Goal: Information Seeking & Learning: Learn about a topic

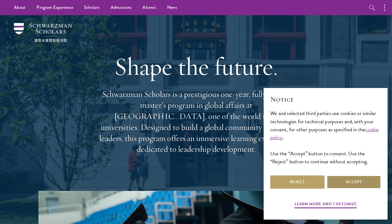
click at [357, 181] on button "Accept" at bounding box center [353, 182] width 54 height 13
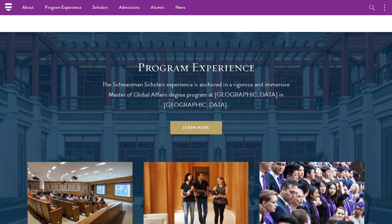
scroll to position [453, 0]
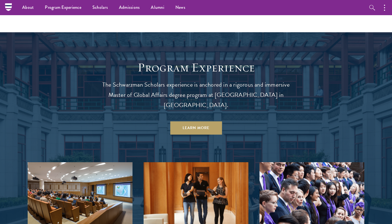
click at [192, 89] on p "The Schwarzman Scholars experience is anchored in a rigorous and immersive Mast…" at bounding box center [195, 95] width 199 height 31
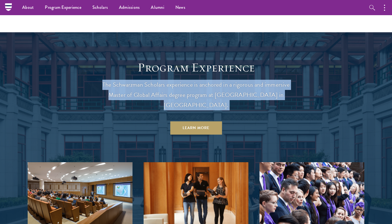
click at [192, 89] on p "The Schwarzman Scholars experience is anchored in a rigorous and immersive Mast…" at bounding box center [195, 95] width 199 height 31
drag, startPoint x: 192, startPoint y: 89, endPoint x: 180, endPoint y: 88, distance: 11.7
click at [180, 88] on p "The Schwarzman Scholars experience is anchored in a rigorous and immersive Mast…" at bounding box center [195, 95] width 199 height 31
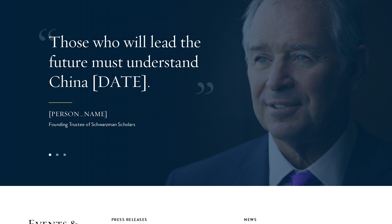
scroll to position [1124, 0]
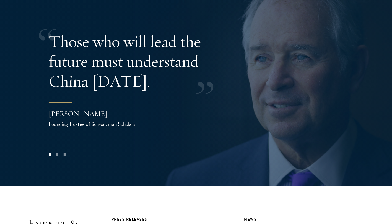
click at [379, 64] on button at bounding box center [377, 71] width 18 height 15
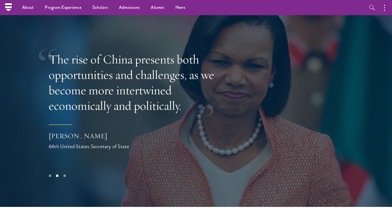
scroll to position [1102, 0]
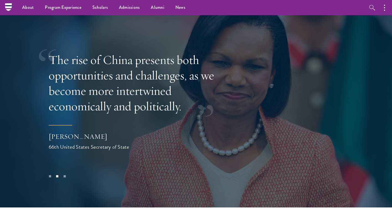
click at [377, 86] on button at bounding box center [377, 93] width 18 height 15
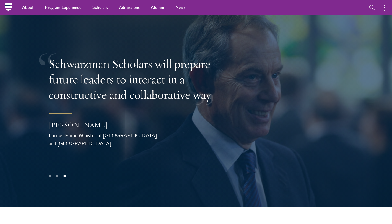
click at [377, 86] on button at bounding box center [377, 93] width 18 height 15
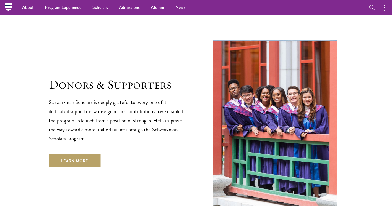
scroll to position [1555, 0]
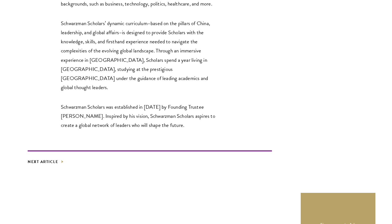
scroll to position [988, 0]
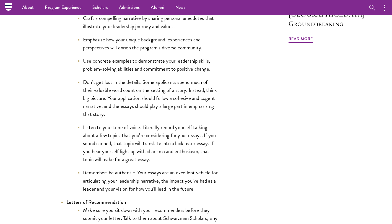
scroll to position [610, 0]
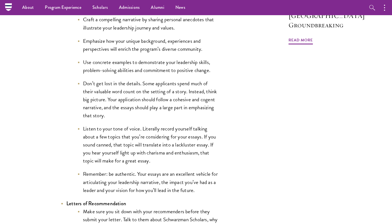
click at [121, 117] on li "Don’t get lost in the details. Some applicants spend much of their valuable wor…" at bounding box center [147, 100] width 141 height 40
click at [158, 32] on li "Craft a compelling narrative by sharing personal anecdotes that illustrate your…" at bounding box center [147, 23] width 141 height 16
drag, startPoint x: 158, startPoint y: 32, endPoint x: 137, endPoint y: 34, distance: 21.4
click at [137, 34] on ul "Craft a compelling narrative by sharing personal anecdotes that illustrate your…" at bounding box center [142, 104] width 152 height 179
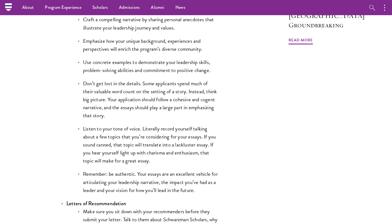
click at [147, 43] on li "Emphasize how your unique background, experiences and perspectives will enrich …" at bounding box center [147, 45] width 141 height 16
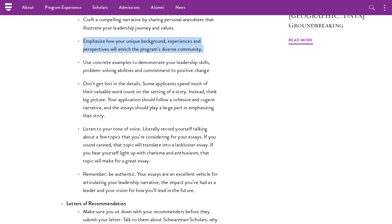
drag, startPoint x: 147, startPoint y: 43, endPoint x: 129, endPoint y: 40, distance: 18.2
click at [129, 40] on li "Emphasize how your unique background, experiences and perspectives will enrich …" at bounding box center [147, 45] width 141 height 16
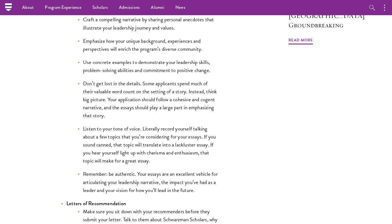
click at [139, 67] on li "Use concrete examples to demonstrate your leadership skills, problem-solving ab…" at bounding box center [147, 66] width 141 height 16
drag, startPoint x: 139, startPoint y: 67, endPoint x: 153, endPoint y: 101, distance: 37.0
click at [153, 101] on li "Don’t get lost in the details. Some applicants spend much of their valuable wor…" at bounding box center [147, 100] width 141 height 40
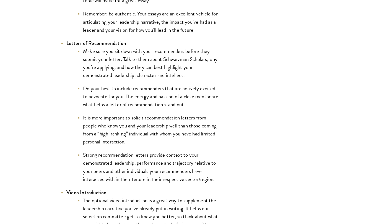
scroll to position [773, 0]
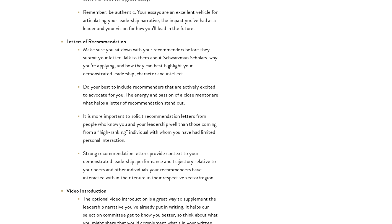
click at [151, 61] on li "Make sure you sit down with your recommenders before they submit your letter. T…" at bounding box center [147, 62] width 141 height 32
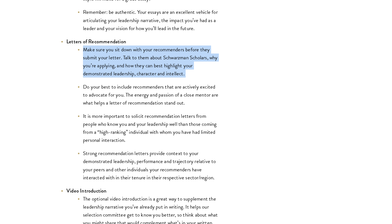
drag, startPoint x: 151, startPoint y: 61, endPoint x: 144, endPoint y: 77, distance: 17.2
click at [144, 77] on li "Make sure you sit down with your recommenders before they submit your letter. T…" at bounding box center [147, 62] width 141 height 32
click at [202, 73] on li "Make sure you sit down with your recommenders before they submit your letter. T…" at bounding box center [147, 62] width 141 height 32
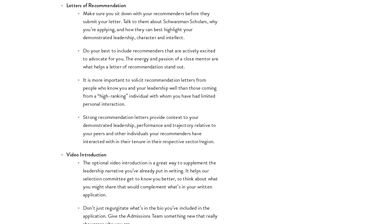
scroll to position [809, 0]
click at [213, 73] on ul "Make sure you sit down with your recommenders before they submit your letter. T…" at bounding box center [142, 77] width 152 height 136
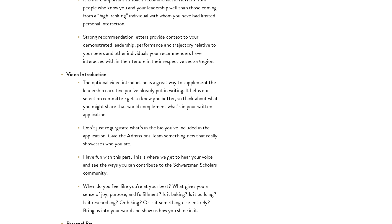
scroll to position [890, 0]
click at [183, 49] on li "Strong recommendation letters provide context to your demonstrated leadership, …" at bounding box center [147, 49] width 141 height 32
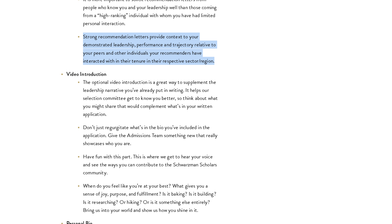
drag, startPoint x: 183, startPoint y: 49, endPoint x: 227, endPoint y: 56, distance: 44.5
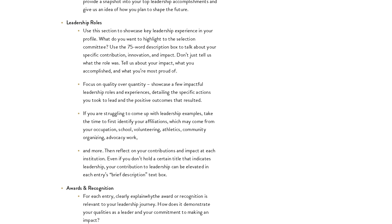
scroll to position [1203, 0]
click at [178, 52] on li "Use this section to showcase key leadership experience in your profile. What do…" at bounding box center [147, 50] width 141 height 48
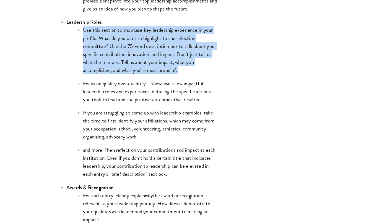
drag, startPoint x: 178, startPoint y: 52, endPoint x: 147, endPoint y: 64, distance: 33.2
click at [147, 64] on li "Use this section to showcase key leadership experience in your profile. What do…" at bounding box center [147, 50] width 141 height 48
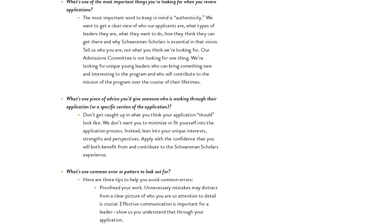
scroll to position [1639, 0]
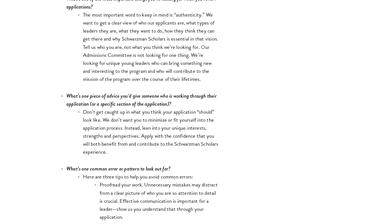
click at [134, 40] on li "The most important word to keep in mind is “authenticity.” We want to get a cle…" at bounding box center [147, 47] width 141 height 72
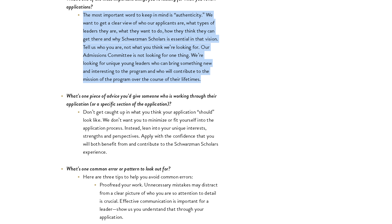
drag, startPoint x: 134, startPoint y: 40, endPoint x: 129, endPoint y: 70, distance: 30.4
click at [129, 70] on li "The most important word to keep in mind is “authenticity.” We want to get a cle…" at bounding box center [147, 47] width 141 height 72
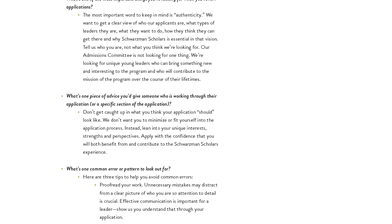
click at [207, 83] on li "The most important word to keep in mind is “authenticity.” We want to get a cle…" at bounding box center [147, 47] width 141 height 72
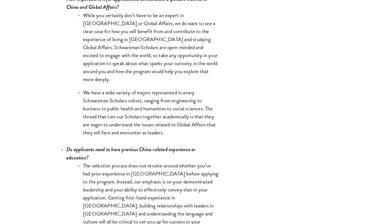
scroll to position [2546, 0]
click at [179, 55] on li "While you certainly don’t have to be an expert in China or Global Affairs, we d…" at bounding box center [147, 47] width 141 height 72
drag, startPoint x: 179, startPoint y: 55, endPoint x: 155, endPoint y: 89, distance: 41.1
click at [155, 89] on li "We have a wide variety of majors represented in every Schwarzman Scholars cohor…" at bounding box center [147, 112] width 141 height 48
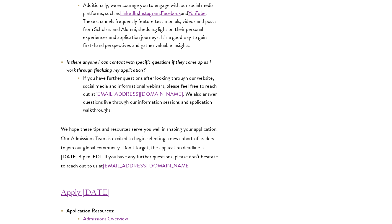
scroll to position [2889, 0]
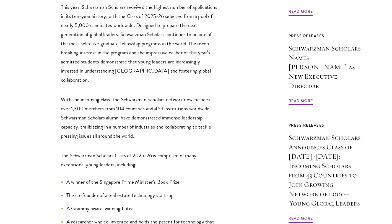
scroll to position [493, 0]
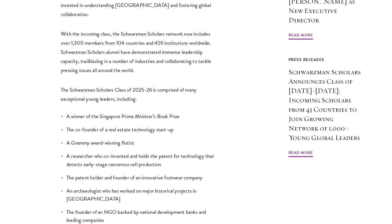
click at [131, 113] on li "A winner of the Singapore Prime Minister’s Book Prize" at bounding box center [140, 117] width 158 height 8
drag, startPoint x: 131, startPoint y: 69, endPoint x: 108, endPoint y: 78, distance: 24.6
click at [108, 126] on li "The co-founder of a real estate technology start-up" at bounding box center [140, 130] width 158 height 8
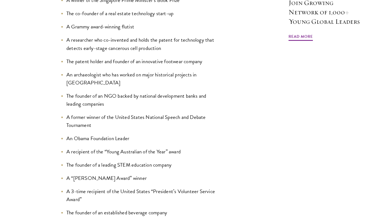
scroll to position [610, 0]
click at [121, 70] on li "An archaeologist who has worked on major historical projects in [GEOGRAPHIC_DAT…" at bounding box center [140, 78] width 158 height 16
drag, startPoint x: 121, startPoint y: 26, endPoint x: 110, endPoint y: 45, distance: 21.9
click at [110, 92] on li "The founder of an NGO backed by national development banks and leading companies" at bounding box center [140, 100] width 158 height 16
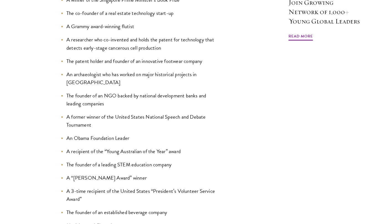
click at [98, 92] on li "The founder of an NGO backed by national development banks and leading companies" at bounding box center [140, 100] width 158 height 16
drag, startPoint x: 98, startPoint y: 38, endPoint x: 103, endPoint y: 50, distance: 13.6
click at [103, 50] on ul "A winner of the Singapore Prime Minister’s Book Prize The co-founder of a real …" at bounding box center [140, 126] width 158 height 261
click at [98, 92] on li "The founder of an NGO backed by national development banks and leading companies" at bounding box center [140, 100] width 158 height 16
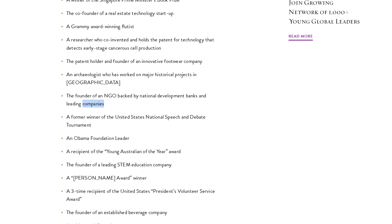
click at [98, 92] on li "The founder of an NGO backed by national development banks and leading companies" at bounding box center [140, 100] width 158 height 16
drag, startPoint x: 98, startPoint y: 40, endPoint x: 114, endPoint y: 54, distance: 20.8
click at [114, 113] on li "A former winner of the United States National Speech and Debate Tournament" at bounding box center [140, 121] width 158 height 16
click at [97, 92] on li "The founder of an NGO backed by national development banks and leading companies" at bounding box center [140, 100] width 158 height 16
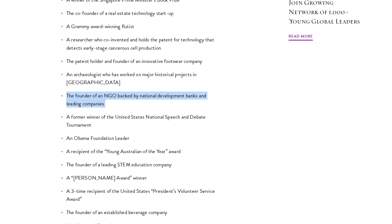
click at [97, 92] on li "The founder of an NGO backed by national development banks and leading companies" at bounding box center [140, 100] width 158 height 16
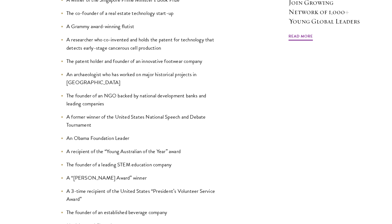
drag, startPoint x: 97, startPoint y: 39, endPoint x: 119, endPoint y: 54, distance: 26.2
click at [119, 113] on li "A former winner of the United States National Speech and Debate Tournament" at bounding box center [140, 121] width 158 height 16
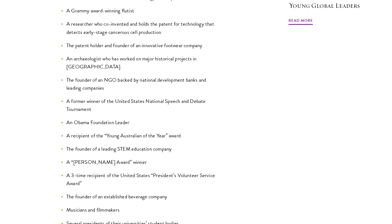
scroll to position [626, 0]
click at [130, 97] on li "A former winner of the United States National Speech and Debate Tournament" at bounding box center [140, 105] width 158 height 16
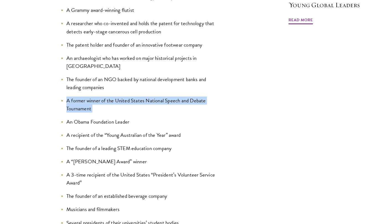
click at [130, 97] on li "A former winner of the United States National Speech and Debate Tournament" at bounding box center [140, 105] width 158 height 16
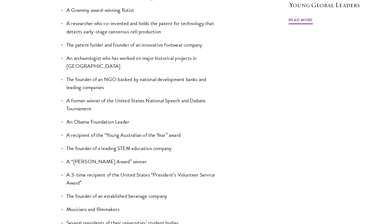
drag, startPoint x: 130, startPoint y: 37, endPoint x: 147, endPoint y: 61, distance: 28.4
click at [147, 118] on li "An Obama Foundation Leader" at bounding box center [140, 122] width 158 height 8
click at [183, 131] on li "A recipient of the “Young Australian of the Year” award" at bounding box center [140, 135] width 158 height 8
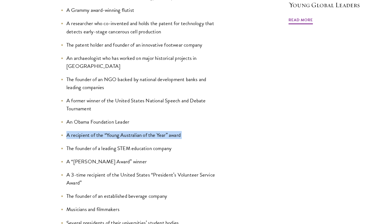
click at [183, 131] on li "A recipient of the “Young Australian of the Year” award" at bounding box center [140, 135] width 158 height 8
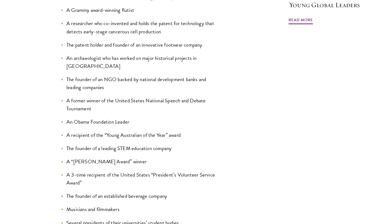
drag, startPoint x: 183, startPoint y: 76, endPoint x: 184, endPoint y: 95, distance: 18.8
click at [184, 95] on ul "A winner of the Singapore Prime Minister’s Book Prize The co-founder of a real …" at bounding box center [140, 110] width 158 height 261
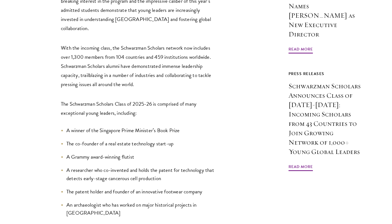
scroll to position [484, 0]
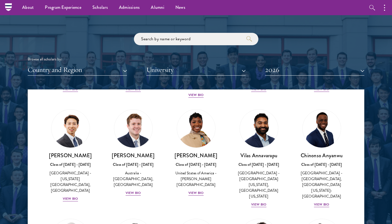
scroll to position [642, 0]
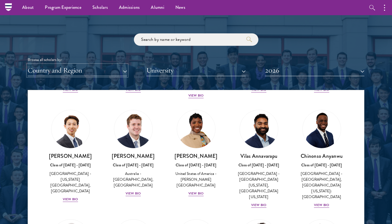
click at [75, 74] on button "Country and Region" at bounding box center [77, 70] width 99 height 11
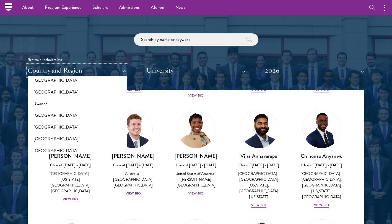
scroll to position [901, 0]
click at [57, 112] on button "[GEOGRAPHIC_DATA]" at bounding box center [77, 117] width 96 height 12
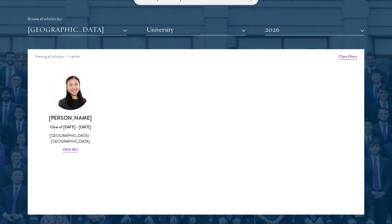
scroll to position [683, 0]
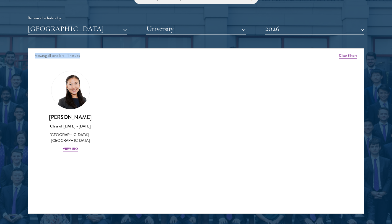
drag, startPoint x: 294, startPoint y: 36, endPoint x: 301, endPoint y: 31, distance: 8.8
click at [301, 31] on div "Scholar Directory Congratulations and welcome to the Schwarzman Scholars Class …" at bounding box center [196, 73] width 336 height 281
click at [301, 31] on button "2026" at bounding box center [314, 28] width 99 height 11
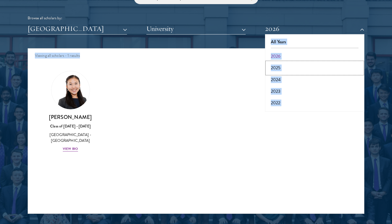
click at [282, 64] on button "2025" at bounding box center [314, 68] width 96 height 12
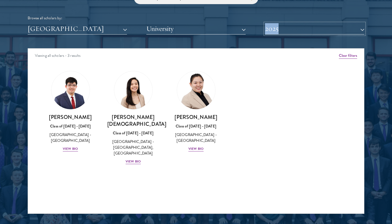
click at [279, 30] on button "2025" at bounding box center [314, 28] width 99 height 11
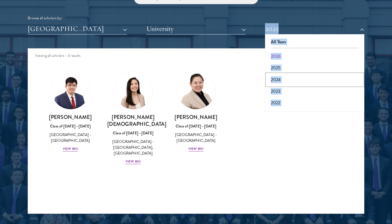
click at [281, 82] on button "2024" at bounding box center [314, 80] width 96 height 12
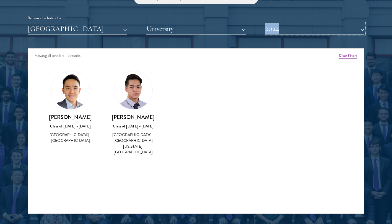
click at [297, 27] on button "2024" at bounding box center [314, 28] width 99 height 11
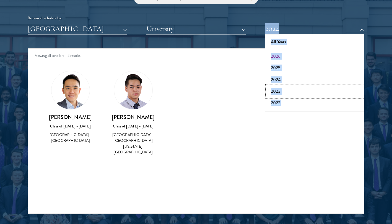
click at [279, 91] on button "2023" at bounding box center [314, 92] width 96 height 12
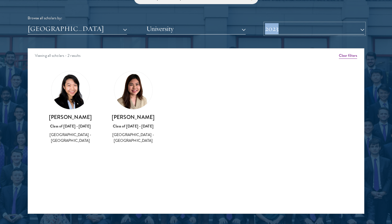
click at [283, 28] on button "2023" at bounding box center [314, 28] width 99 height 11
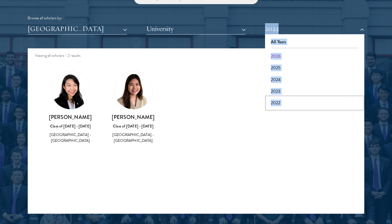
click at [278, 105] on button "2022" at bounding box center [314, 103] width 96 height 12
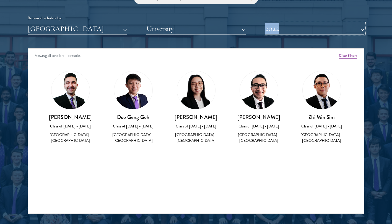
click at [300, 29] on button "2022" at bounding box center [314, 28] width 99 height 11
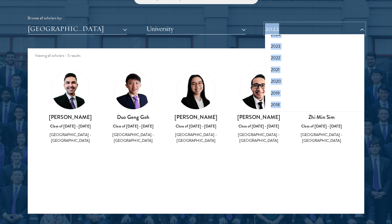
scroll to position [57, 0]
click at [285, 58] on button "2021" at bounding box center [314, 58] width 96 height 12
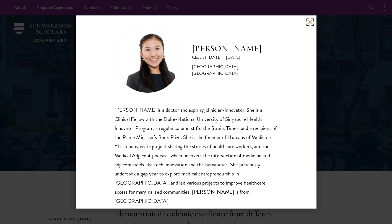
scroll to position [10, 0]
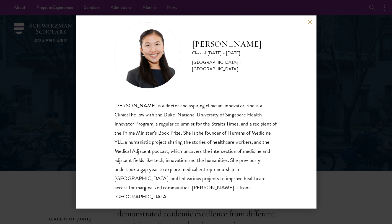
click at [192, 123] on div "[PERSON_NAME] is a doctor and aspiring clinician-innovator. She is a Clinical F…" at bounding box center [195, 151] width 163 height 101
click at [192, 123] on div "Yu Ci Faye Ng is a doctor and aspiring clinician-innovator. She is a Clinical F…" at bounding box center [195, 151] width 163 height 101
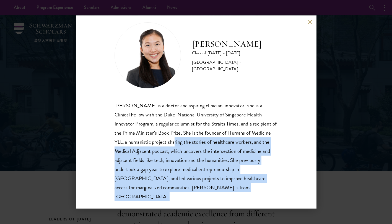
drag, startPoint x: 192, startPoint y: 123, endPoint x: 175, endPoint y: 139, distance: 23.5
click at [175, 139] on div "Yu Ci Faye Ng is a doctor and aspiring clinician-innovator. She is a Clinical F…" at bounding box center [195, 151] width 163 height 101
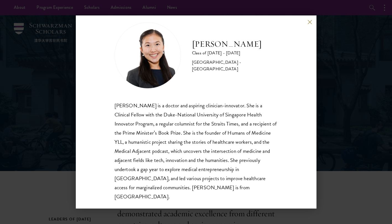
click at [257, 102] on div "Yu Ci Faye Ng is a doctor and aspiring clinician-innovator. She is a Clinical F…" at bounding box center [195, 151] width 163 height 101
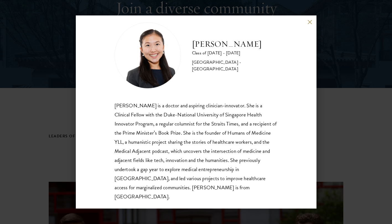
scroll to position [87, 0]
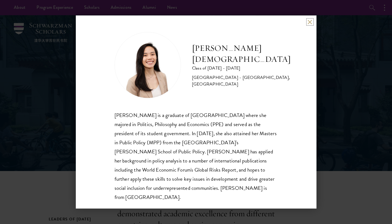
scroll to position [1, 0]
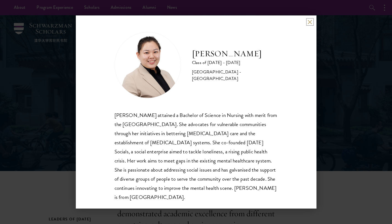
scroll to position [1, 0]
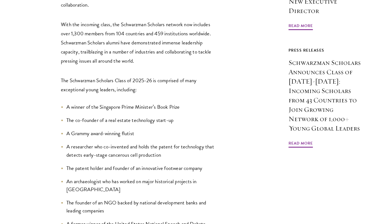
scroll to position [454, 0]
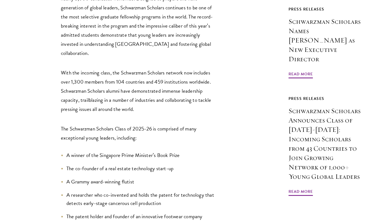
click at [136, 151] on li "A winner of the Singapore Prime Minister’s Book Prize" at bounding box center [140, 155] width 158 height 8
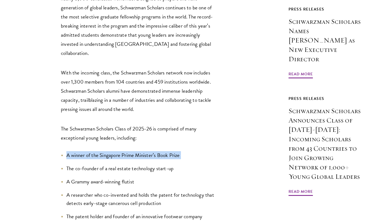
click at [136, 151] on li "A winner of the Singapore Prime Minister’s Book Prize" at bounding box center [140, 155] width 158 height 8
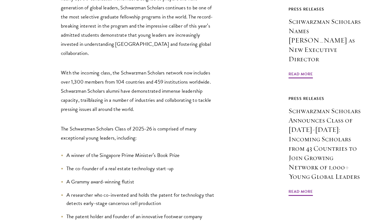
drag, startPoint x: 136, startPoint y: 100, endPoint x: 122, endPoint y: 124, distance: 27.5
click at [101, 165] on li "The co-founder of a real estate technology start-up" at bounding box center [140, 169] width 158 height 8
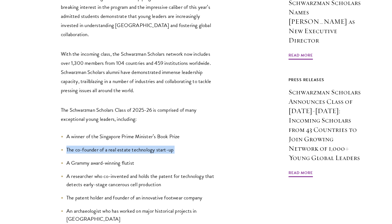
scroll to position [474, 0]
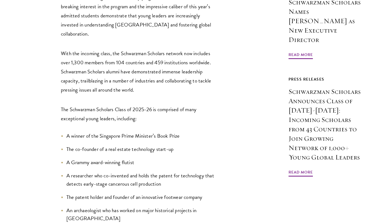
drag, startPoint x: 118, startPoint y: 102, endPoint x: 106, endPoint y: 113, distance: 15.5
click at [106, 159] on li "A Grammy award-winning flutist" at bounding box center [140, 163] width 158 height 8
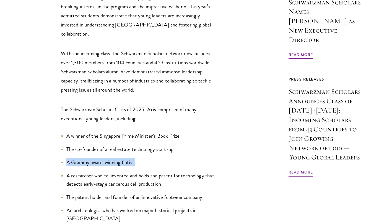
scroll to position [508, 0]
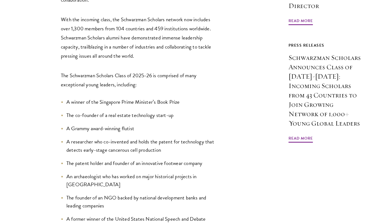
click at [120, 138] on li "A researcher who co-invented and holds the patent for technology that detects e…" at bounding box center [140, 146] width 158 height 16
drag, startPoint x: 120, startPoint y: 89, endPoint x: 128, endPoint y: 124, distance: 36.0
click at [128, 173] on li "An archaeologist who has worked on major historical projects in [GEOGRAPHIC_DAT…" at bounding box center [140, 181] width 158 height 16
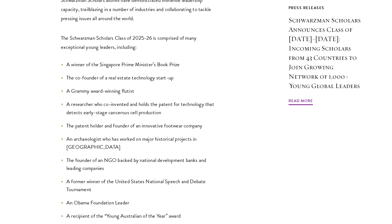
scroll to position [545, 0]
click at [123, 135] on li "An archaeologist who has worked on major historical projects in [GEOGRAPHIC_DAT…" at bounding box center [140, 143] width 158 height 16
drag, startPoint x: 123, startPoint y: 90, endPoint x: 105, endPoint y: 124, distance: 37.9
click at [105, 177] on li "A former winner of the United States National Speech and Debate Tournament" at bounding box center [140, 185] width 158 height 16
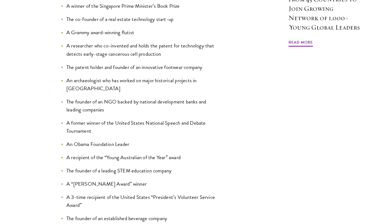
scroll to position [605, 0]
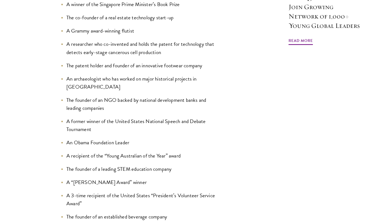
click at [116, 96] on li "The founder of an NGO backed by national development banks and leading companies" at bounding box center [140, 104] width 158 height 16
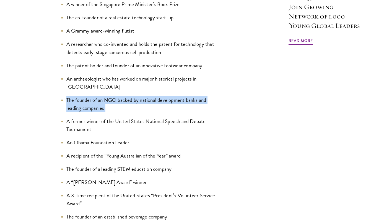
click at [116, 96] on li "The founder of an NGO backed by national development banks and leading companies" at bounding box center [140, 104] width 158 height 16
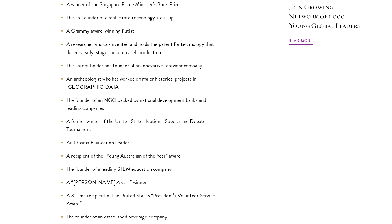
drag, startPoint x: 116, startPoint y: 43, endPoint x: 111, endPoint y: 64, distance: 21.1
click at [111, 117] on li "A former winner of the United States National Speech and Debate Tournament" at bounding box center [140, 125] width 158 height 16
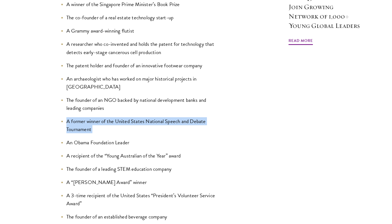
click at [111, 117] on li "A former winner of the United States National Speech and Debate Tournament" at bounding box center [140, 125] width 158 height 16
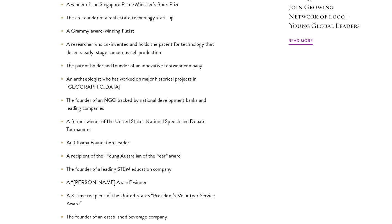
drag, startPoint x: 111, startPoint y: 64, endPoint x: 110, endPoint y: 82, distance: 17.7
click at [110, 139] on li "An Obama Foundation Leader" at bounding box center [140, 143] width 158 height 8
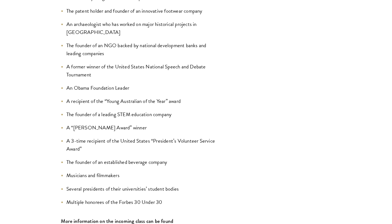
scroll to position [660, 0]
click at [140, 62] on li "A former winner of the United States National Speech and Debate Tournament" at bounding box center [140, 70] width 158 height 16
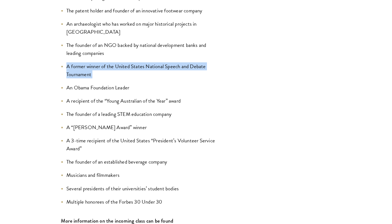
click at [140, 62] on li "A former winner of the United States National Speech and Debate Tournament" at bounding box center [140, 70] width 158 height 16
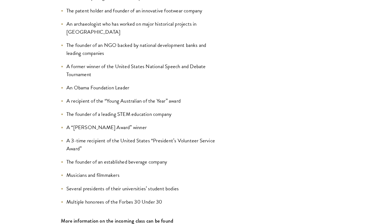
drag, startPoint x: 140, startPoint y: 14, endPoint x: 121, endPoint y: 34, distance: 27.6
click at [121, 34] on ul "A winner of the Singapore Prime Minister’s Book Prize The co-founder of a real …" at bounding box center [140, 75] width 158 height 261
click at [111, 84] on li "An Obama Foundation Leader" at bounding box center [140, 88] width 158 height 8
drag, startPoint x: 111, startPoint y: 24, endPoint x: 88, endPoint y: 44, distance: 30.0
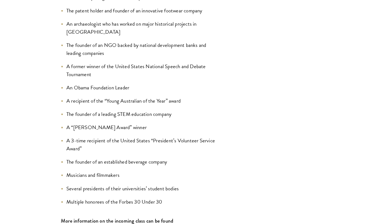
click at [88, 97] on li "A recipient of the “Young Australian of the Year” award" at bounding box center [140, 101] width 158 height 8
drag, startPoint x: 88, startPoint y: 44, endPoint x: 82, endPoint y: 54, distance: 12.1
click at [82, 110] on li "The founder of a leading STEM education company" at bounding box center [140, 114] width 158 height 8
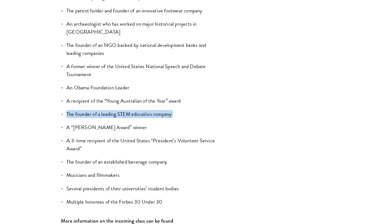
click at [82, 110] on li "The founder of a leading STEM education company" at bounding box center [140, 114] width 158 height 8
drag, startPoint x: 82, startPoint y: 54, endPoint x: 84, endPoint y: 68, distance: 13.7
click at [84, 124] on li "A “[PERSON_NAME] Award” winner" at bounding box center [140, 128] width 158 height 8
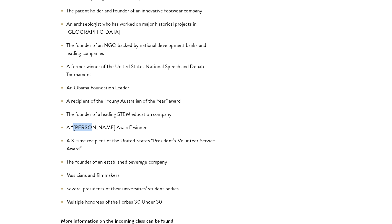
click at [84, 124] on li "A “[PERSON_NAME] Award” winner" at bounding box center [140, 128] width 158 height 8
drag, startPoint x: 84, startPoint y: 68, endPoint x: 86, endPoint y: 81, distance: 13.5
click at [86, 137] on li "A 3-time recipient of the United States “President’s Volunteer Service Award”" at bounding box center [140, 145] width 158 height 16
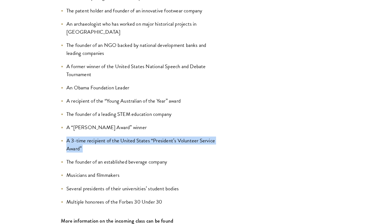
click at [86, 137] on li "A 3-time recipient of the United States “President’s Volunteer Service Award”" at bounding box center [140, 145] width 158 height 16
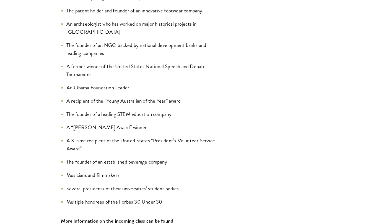
drag, startPoint x: 86, startPoint y: 81, endPoint x: 87, endPoint y: 97, distance: 16.3
click at [87, 97] on ul "A winner of the Singapore Prime Minister’s Book Prize The co-founder of a real …" at bounding box center [140, 75] width 158 height 261
drag, startPoint x: 87, startPoint y: 97, endPoint x: 93, endPoint y: 114, distance: 18.1
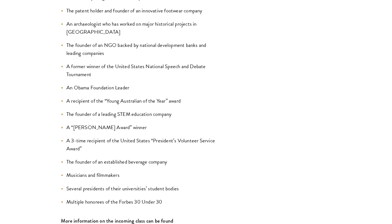
click at [93, 171] on li "Musicians and filmmakers" at bounding box center [140, 175] width 158 height 8
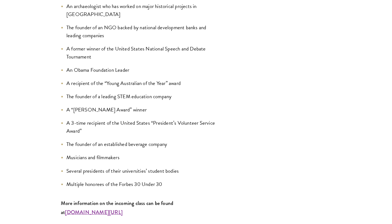
scroll to position [684, 0]
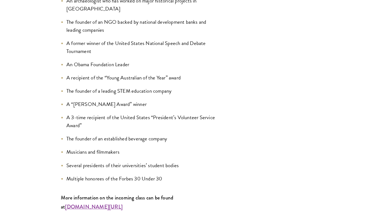
click at [125, 135] on li "The founder of an established beverage company" at bounding box center [140, 139] width 158 height 8
drag, startPoint x: 125, startPoint y: 77, endPoint x: 114, endPoint y: 95, distance: 21.3
click at [114, 148] on li "Musicians and filmmakers" at bounding box center [140, 152] width 158 height 8
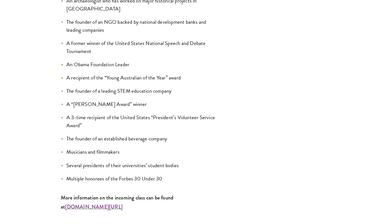
drag, startPoint x: 114, startPoint y: 95, endPoint x: 133, endPoint y: 115, distance: 27.4
click at [133, 175] on li "Multiple honorees of the Forbes 30 Under 30" at bounding box center [140, 179] width 158 height 8
click at [124, 162] on li "Several presidents of their universities’ student bodies" at bounding box center [140, 166] width 158 height 8
drag, startPoint x: 124, startPoint y: 104, endPoint x: 110, endPoint y: 111, distance: 15.9
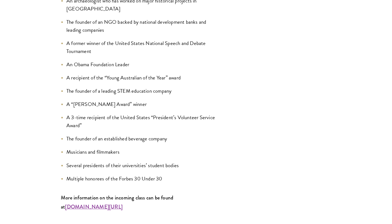
click at [110, 111] on ul "A winner of the Singapore Prime Minister’s Book Prize The co-founder of a real …" at bounding box center [140, 52] width 158 height 261
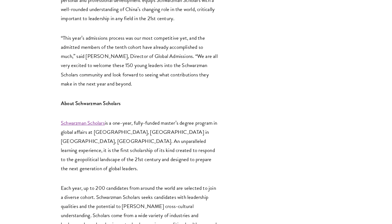
scroll to position [1388, 0]
